Goal: Information Seeking & Learning: Stay updated

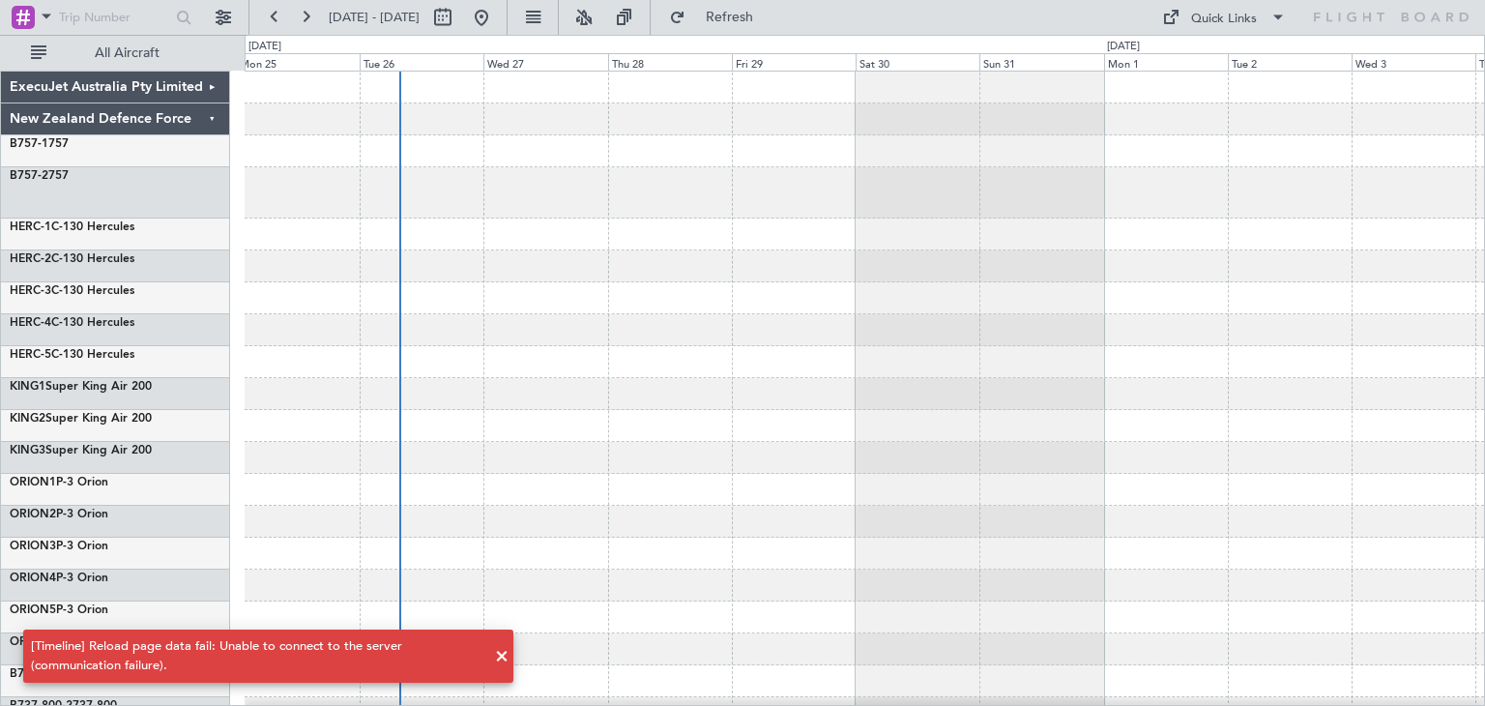
click at [506, 657] on span at bounding box center [501, 656] width 23 height 23
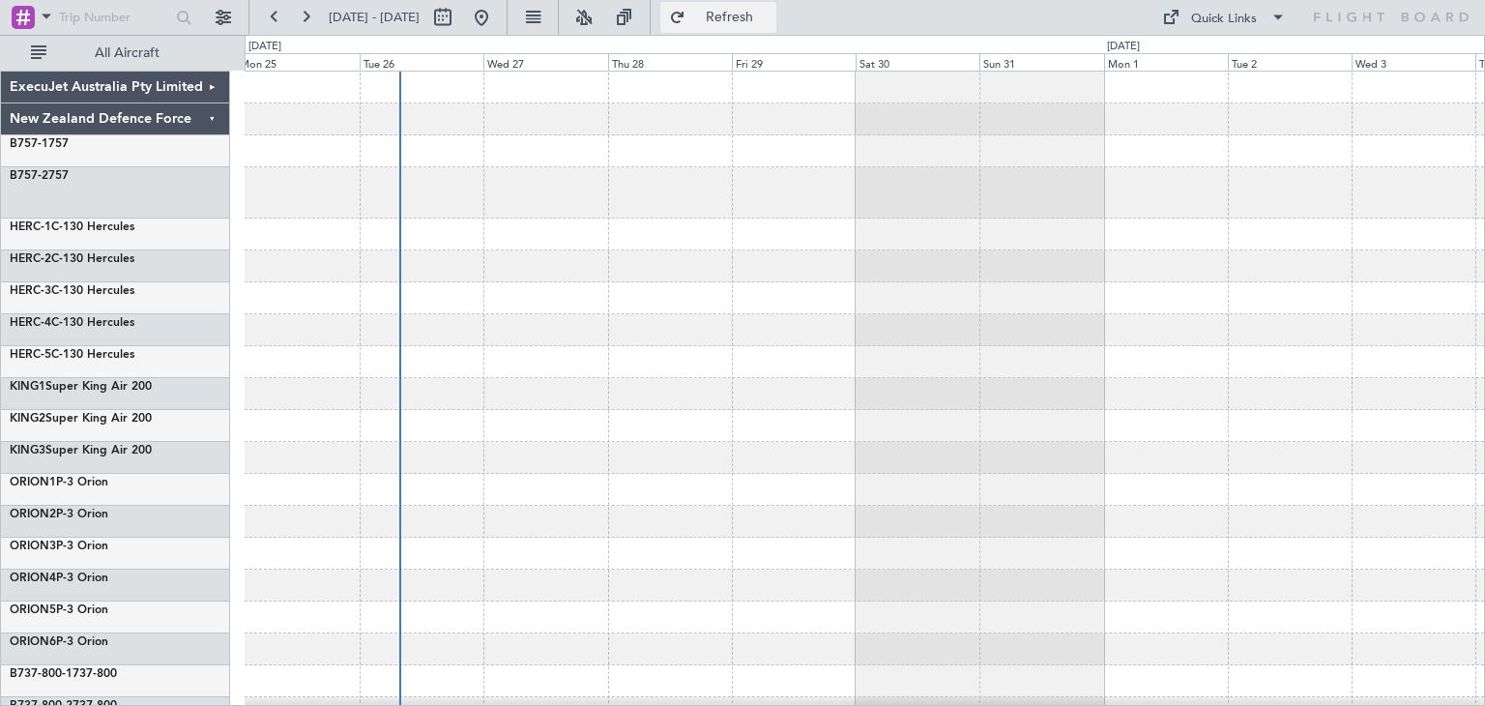
click at [771, 16] on span "Refresh" at bounding box center [729, 18] width 81 height 14
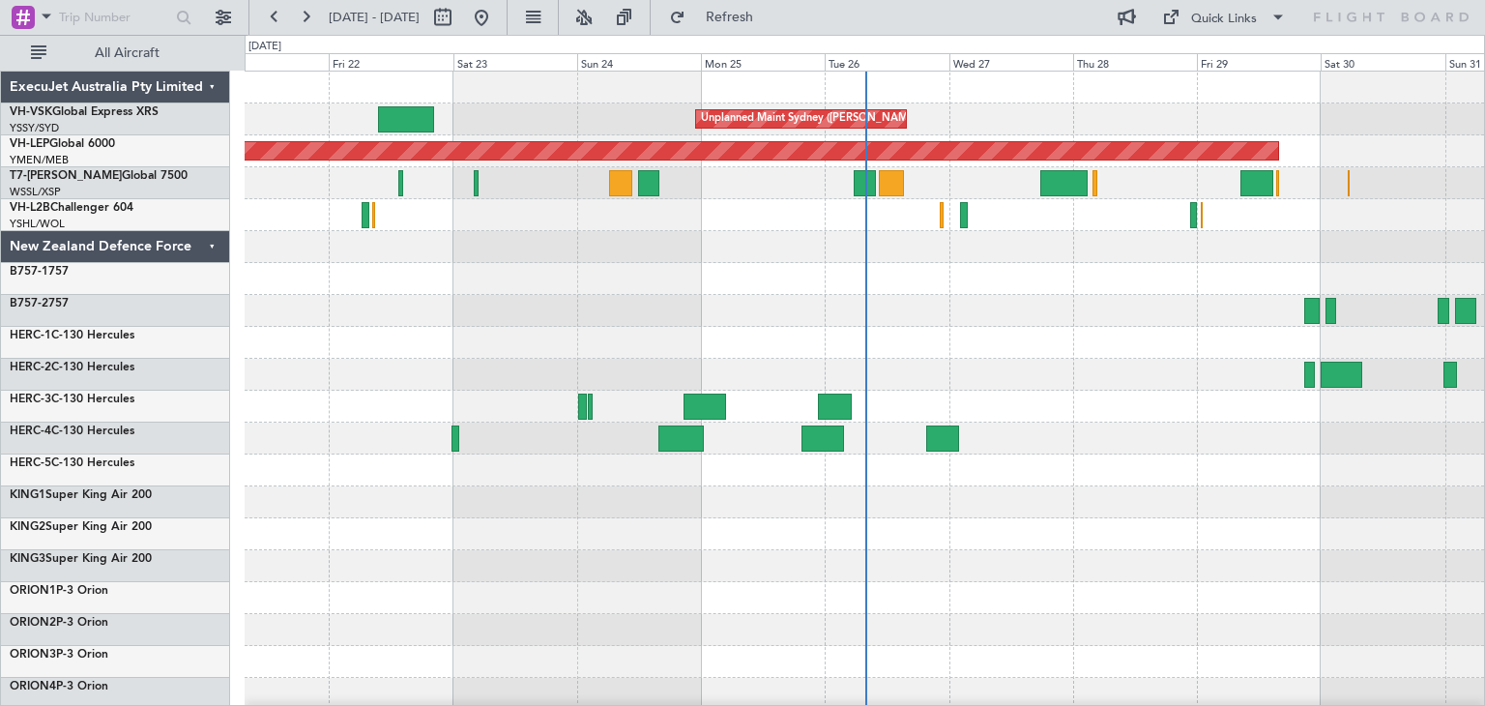
click at [216, 85] on div "ExecuJet Australia Pty Limited" at bounding box center [115, 88] width 229 height 32
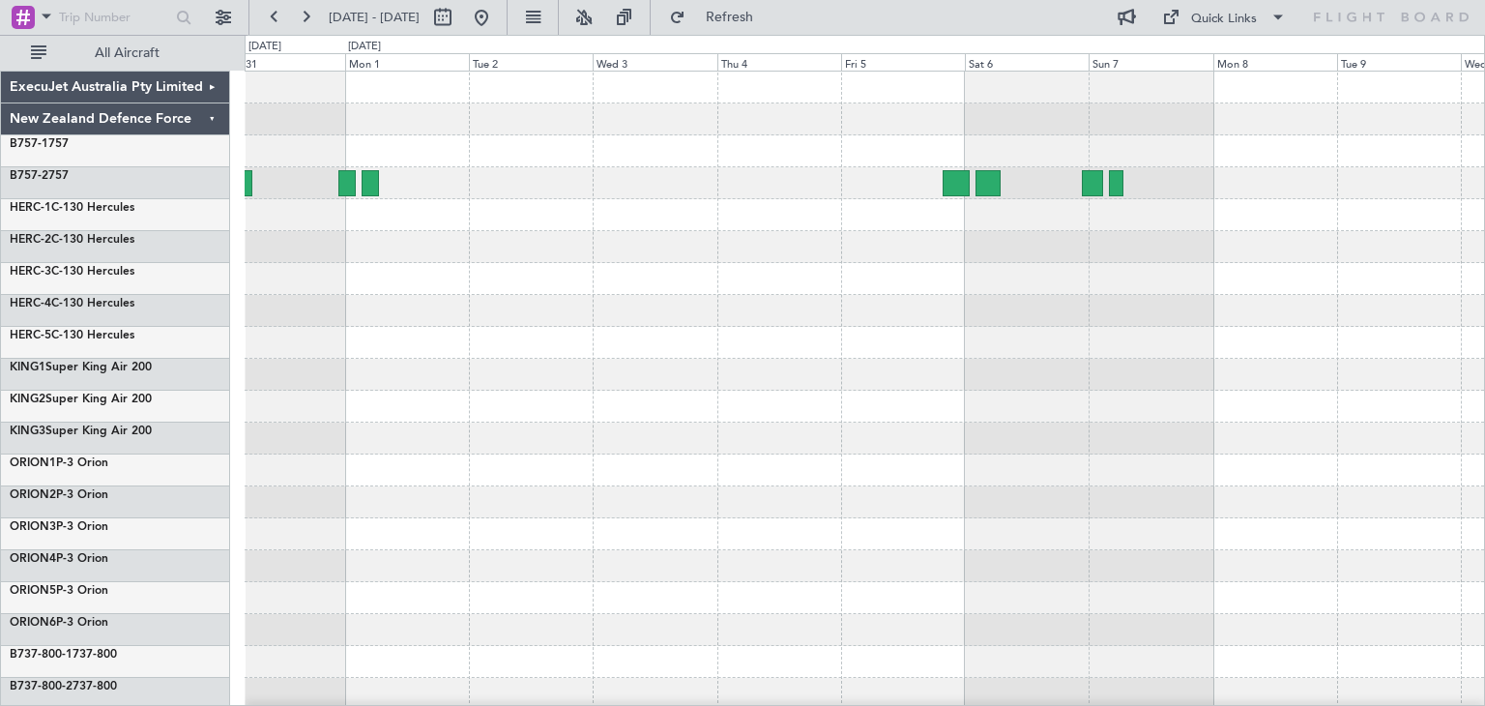
click at [19, 617] on div "ExecuJet Australia Pty Limited New Zealand Defence Force B757-1 757 B757-2 757 …" at bounding box center [742, 370] width 1485 height 671
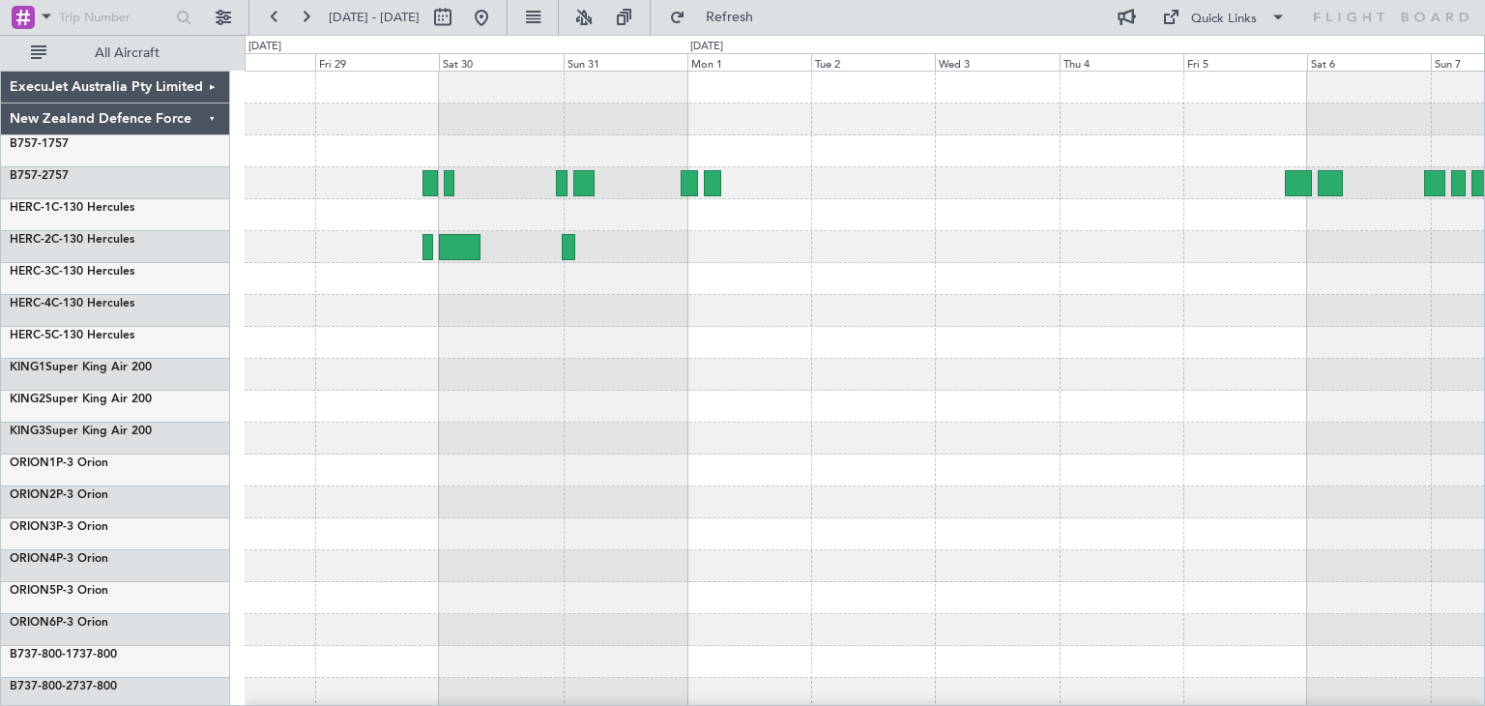
click at [259, 349] on div at bounding box center [865, 471] width 1240 height 798
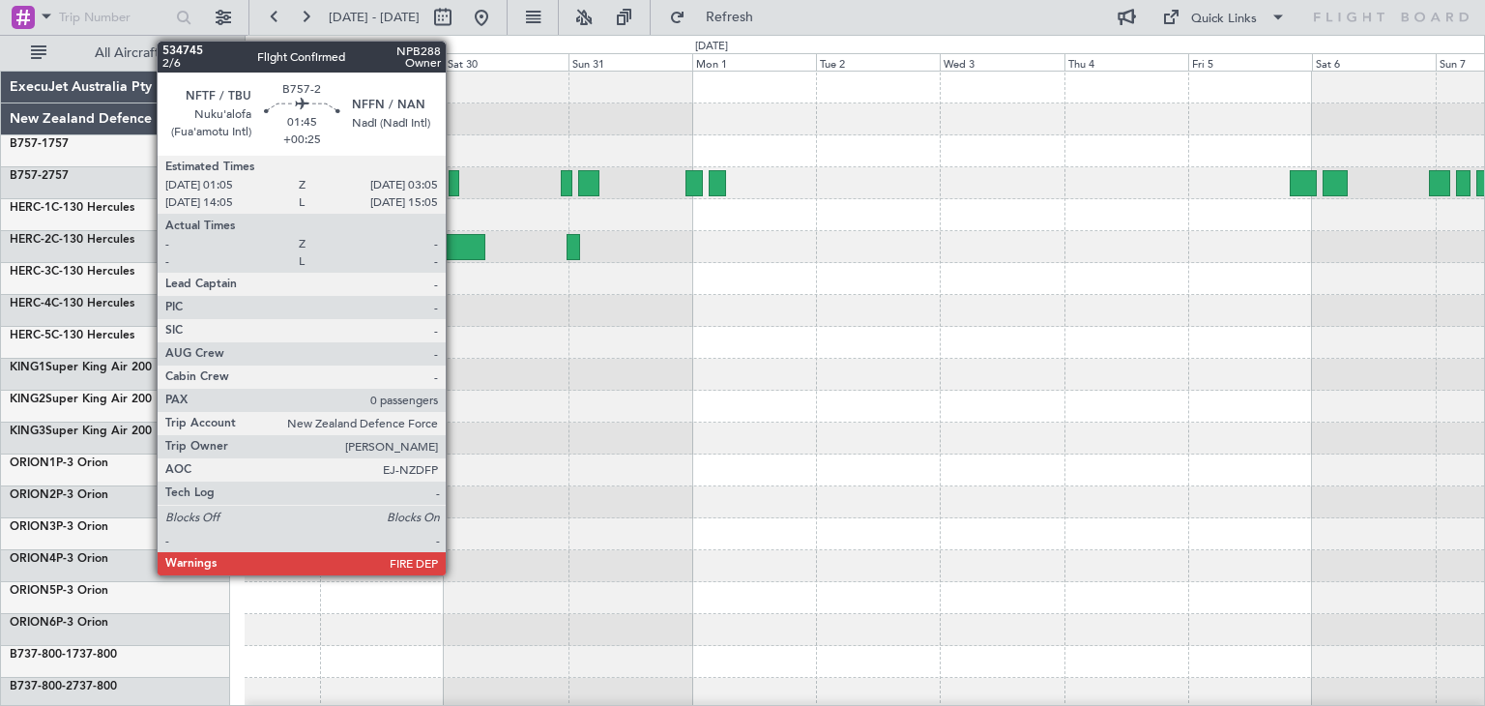
click at [454, 183] on div at bounding box center [454, 183] width 11 height 26
